Goal: Task Accomplishment & Management: Manage account settings

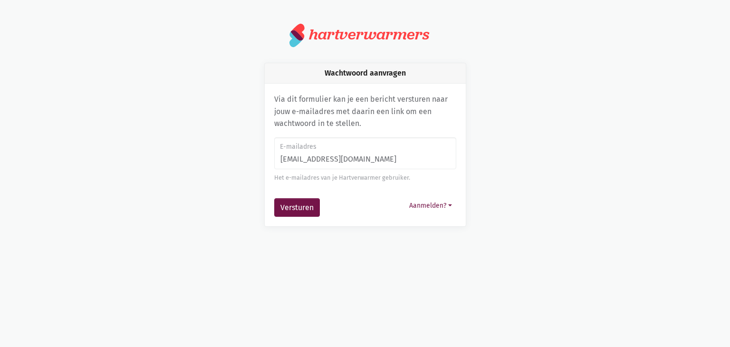
click at [305, 197] on form "[EMAIL_ADDRESS][DOMAIN_NAME] E-mailadres Het e-mailadres van je Hartverwarmer g…" at bounding box center [365, 177] width 182 height 80
click at [301, 204] on button "Versturen" at bounding box center [297, 207] width 46 height 19
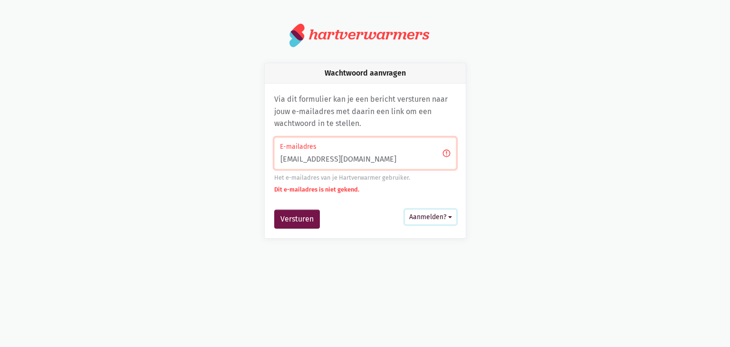
click at [424, 213] on button "Aanmelden?" at bounding box center [430, 216] width 51 height 15
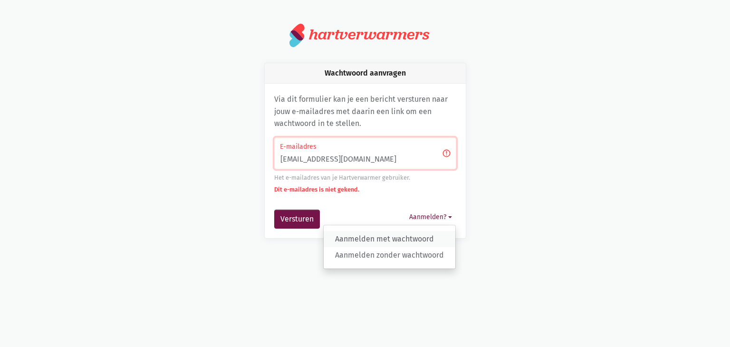
click at [399, 238] on link "Aanmelden met wachtwoord" at bounding box center [389, 239] width 132 height 16
